Goal: Find specific page/section: Find specific page/section

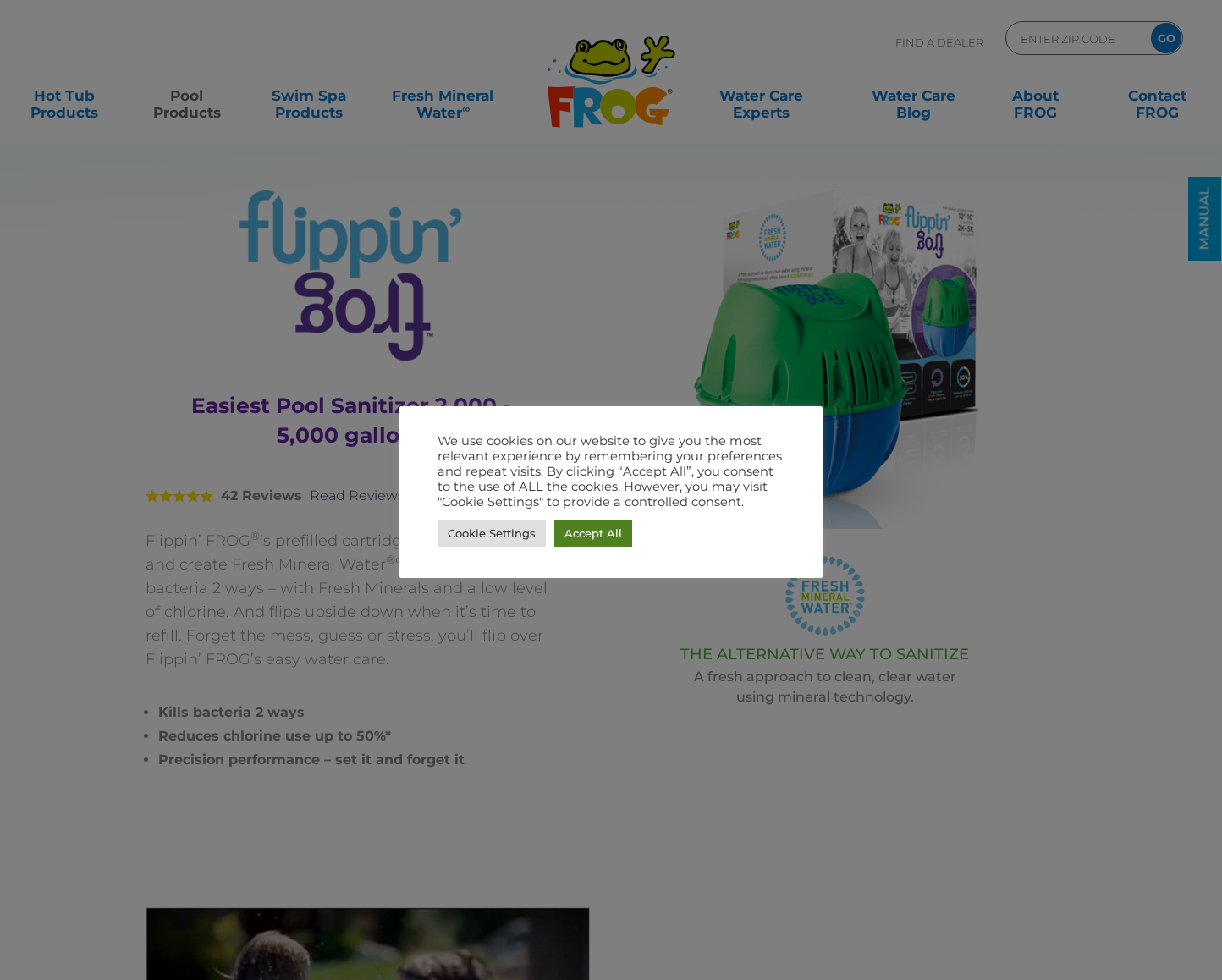
click at [614, 531] on link "Accept All" at bounding box center [594, 534] width 77 height 26
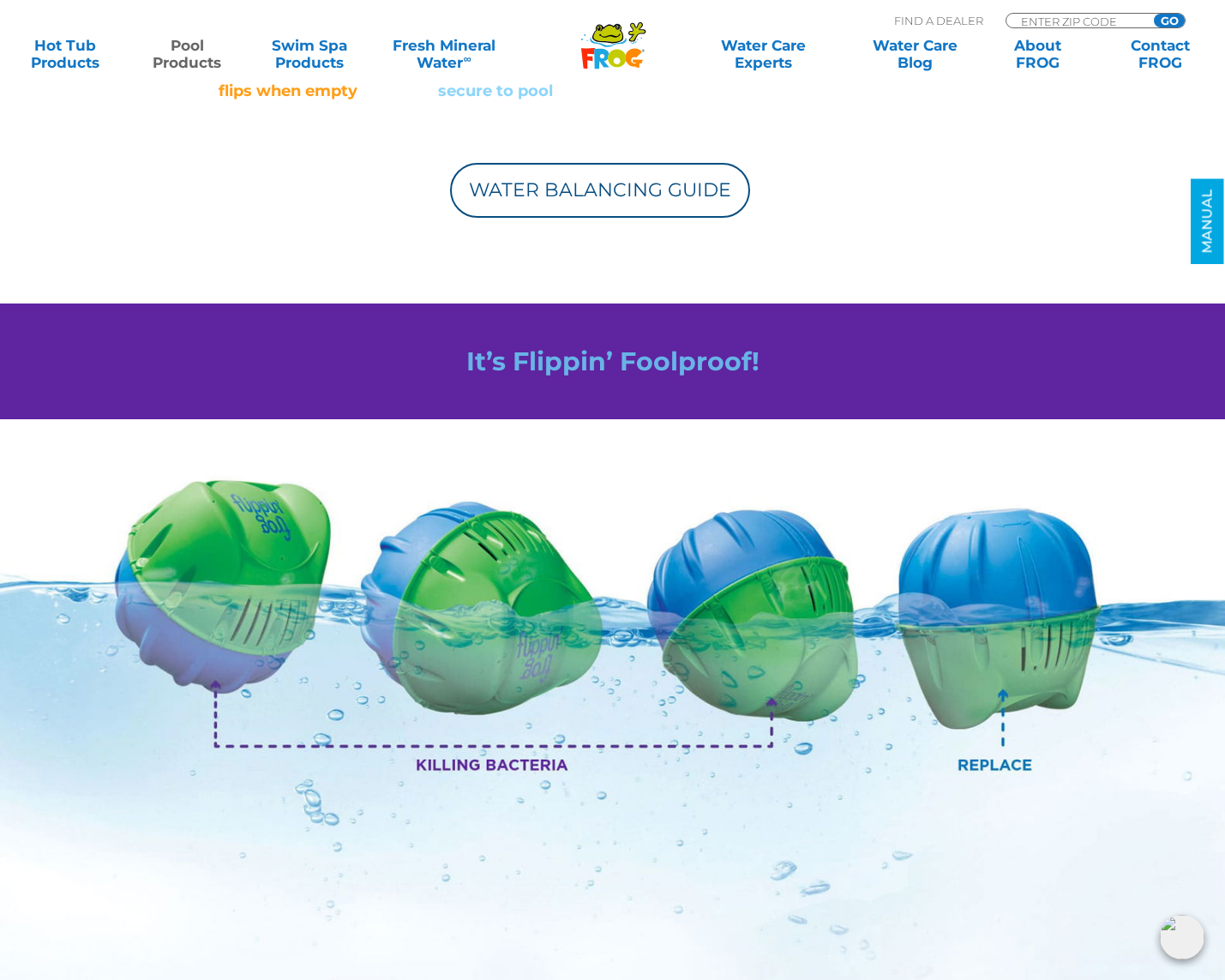
scroll to position [1629, 0]
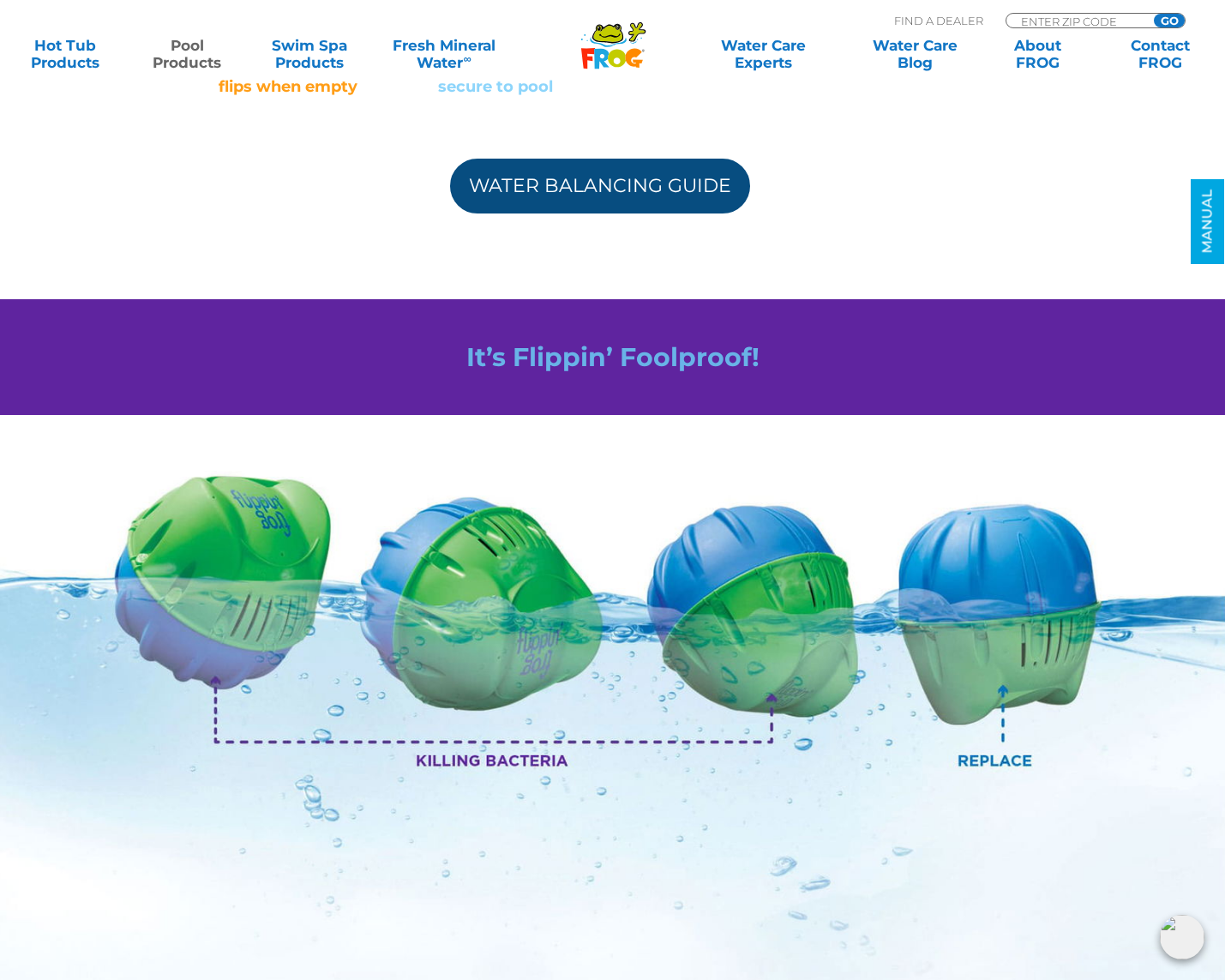
click at [671, 195] on link "Water Balancing Guide" at bounding box center [599, 186] width 300 height 55
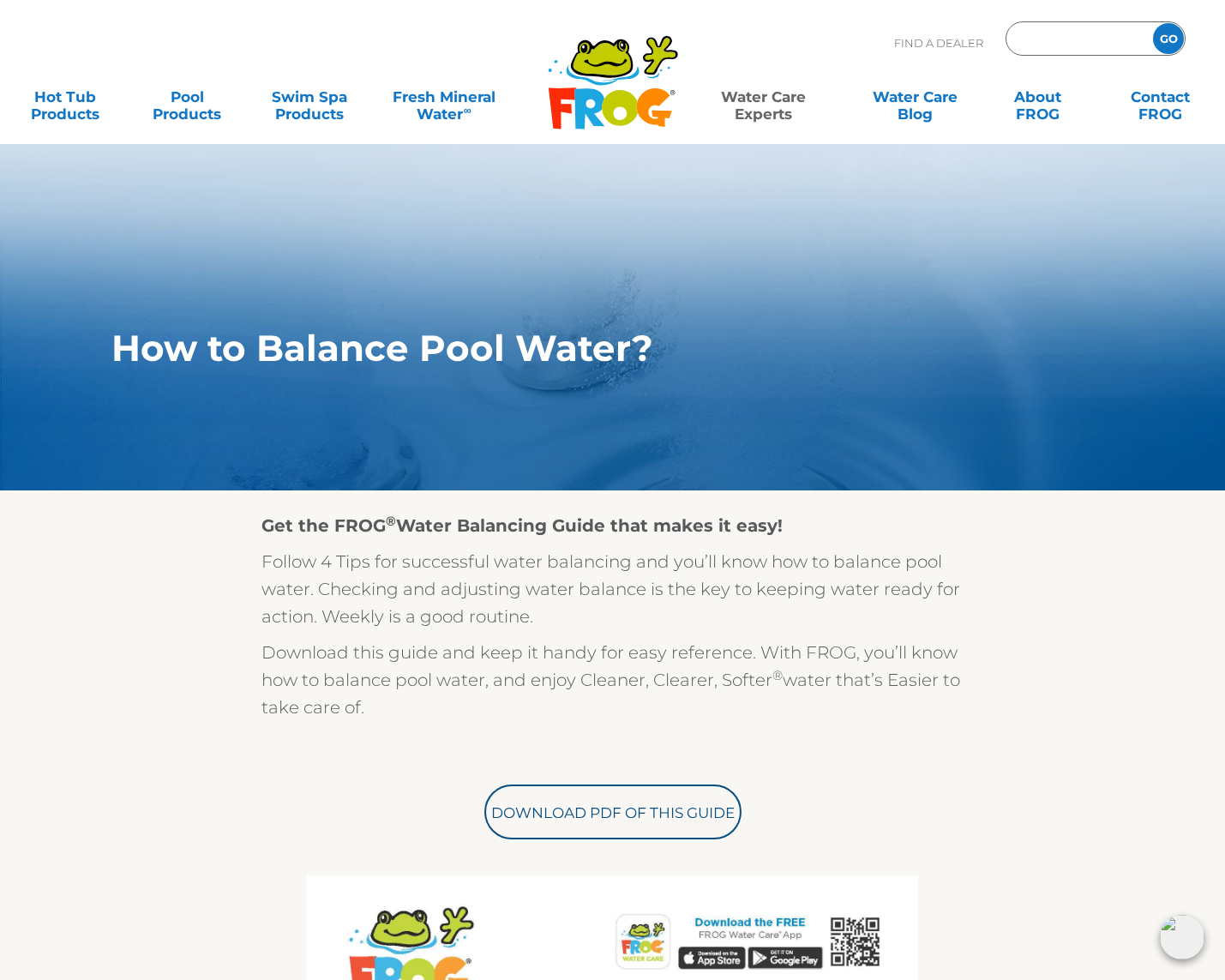
click at [1046, 40] on input "Zip Code Form" at bounding box center [1077, 39] width 116 height 25
type input "03838"
click at [1167, 39] on input "GO" at bounding box center [1169, 38] width 31 height 31
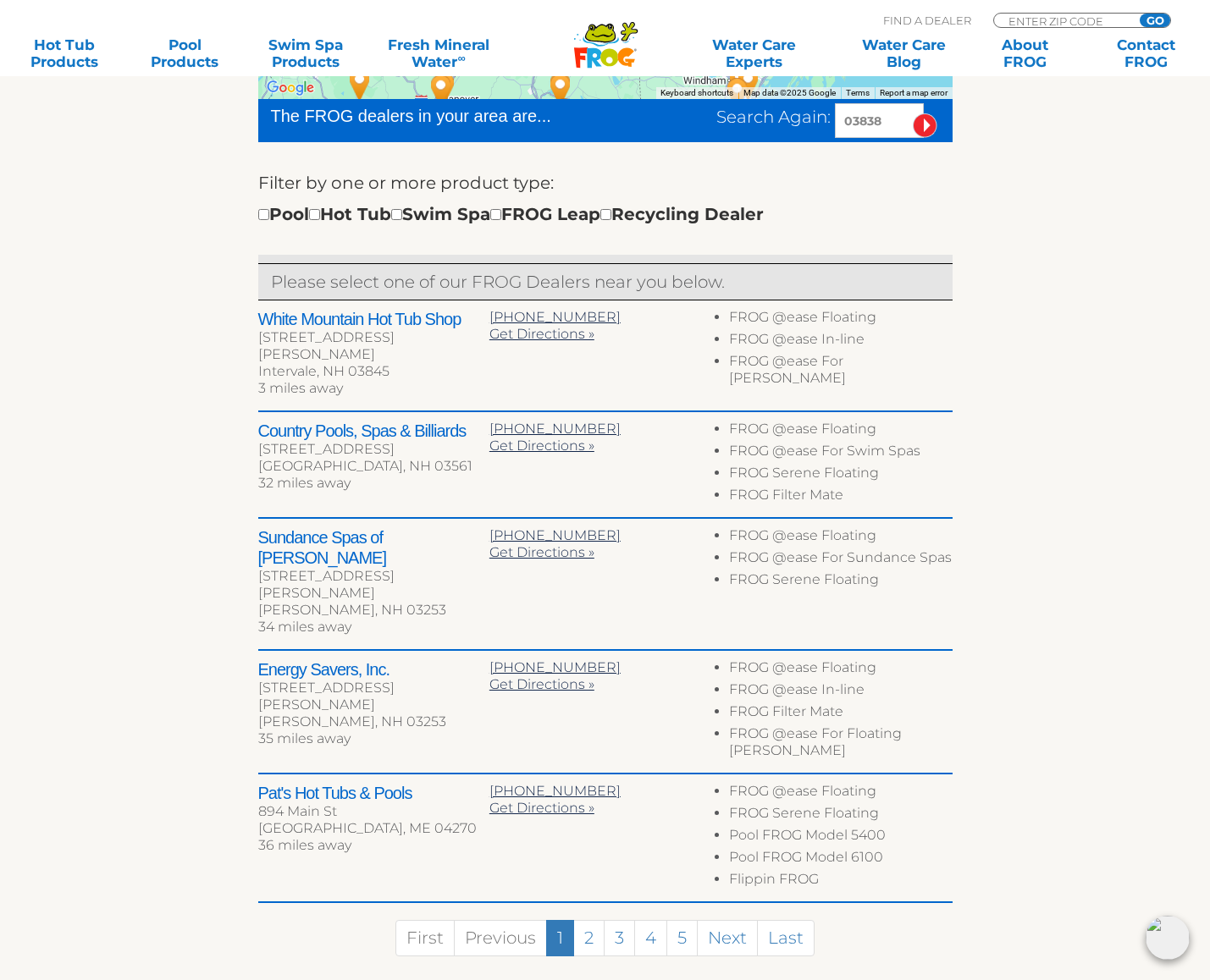
scroll to position [169, 0]
